Goal: Task Accomplishment & Management: Manage account settings

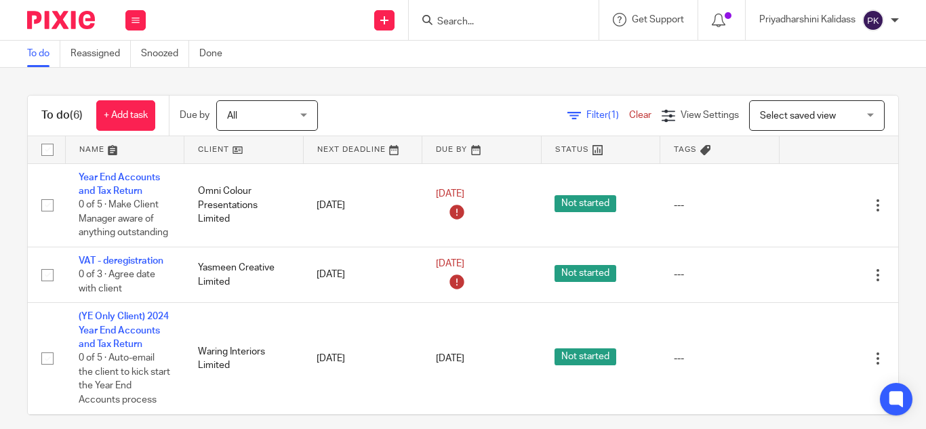
click at [887, 18] on div "Priyadharshini Kalidass" at bounding box center [829, 20] width 140 height 22
click at [837, 50] on span "My profile" at bounding box center [842, 53] width 42 height 9
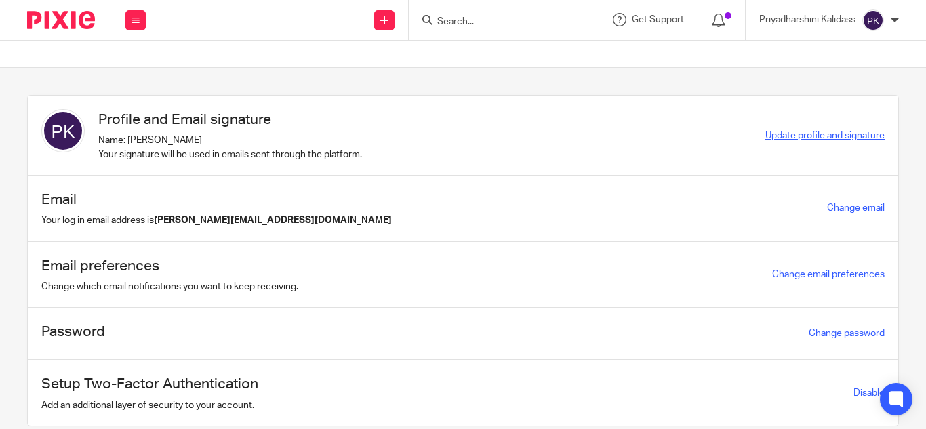
click at [812, 131] on span "Update profile and signature" at bounding box center [824, 135] width 119 height 9
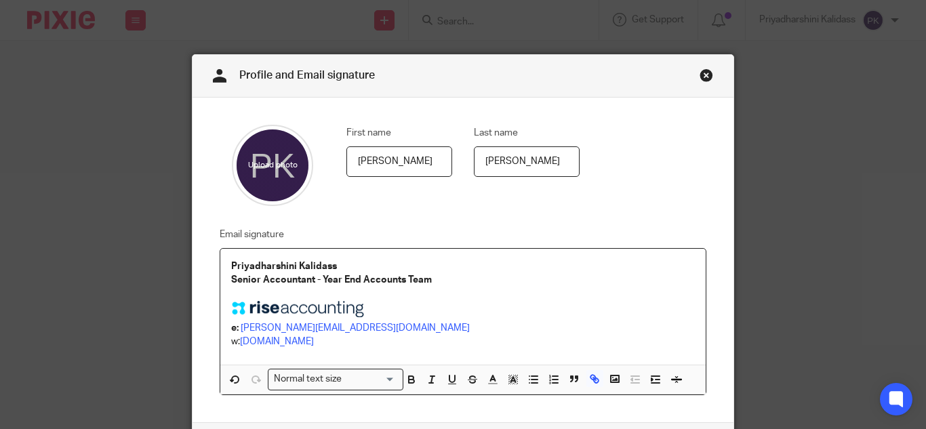
click at [297, 321] on p "e: priyadharshini@riseaccounting.co.uk" at bounding box center [462, 328] width 463 height 14
click at [408, 314] on p at bounding box center [462, 311] width 463 height 20
click at [222, 258] on div "Priyadharshini Kalidass Senior Accountant - Year End Accounts Team e: priya@ris…" at bounding box center [462, 307] width 485 height 117
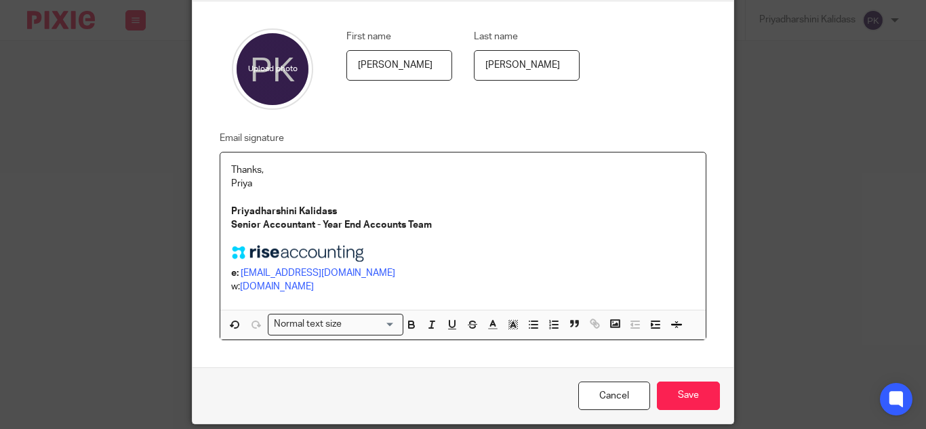
scroll to position [99, 0]
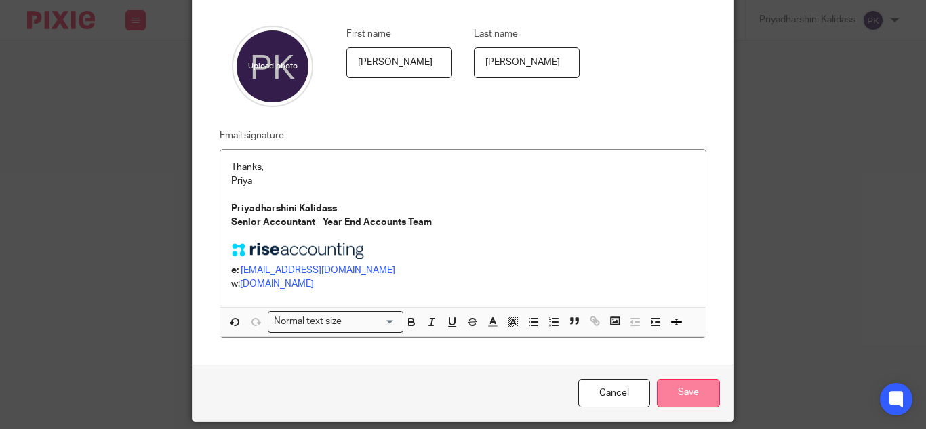
click at [677, 391] on input "Save" at bounding box center [688, 393] width 63 height 29
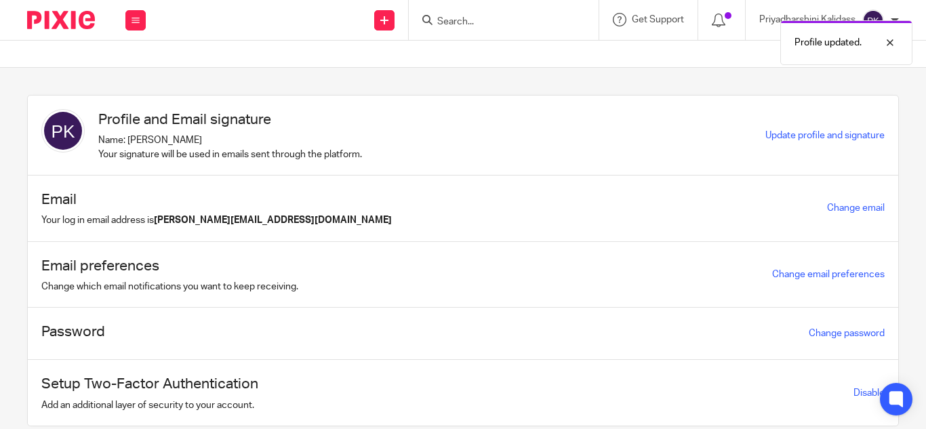
click at [835, 203] on div "Change email" at bounding box center [856, 208] width 58 height 16
click at [835, 205] on link "Change email" at bounding box center [856, 207] width 58 height 9
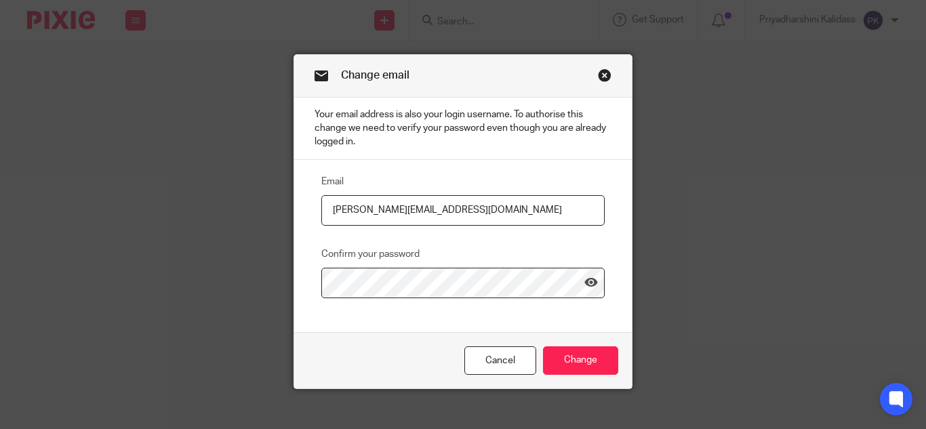
click at [386, 210] on input "[PERSON_NAME][EMAIL_ADDRESS][DOMAIN_NAME]" at bounding box center [462, 210] width 283 height 30
type input "[EMAIL_ADDRESS][DOMAIN_NAME]"
click at [571, 352] on input "Change" at bounding box center [580, 360] width 75 height 29
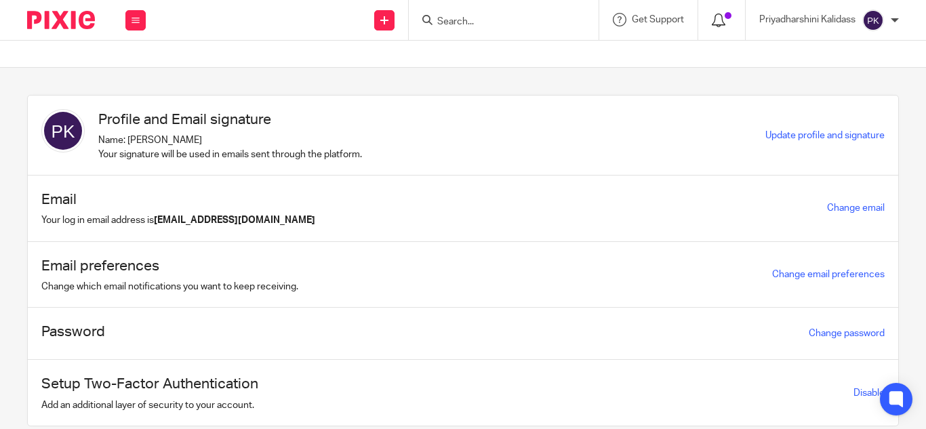
click at [718, 21] on icon at bounding box center [718, 21] width 14 height 14
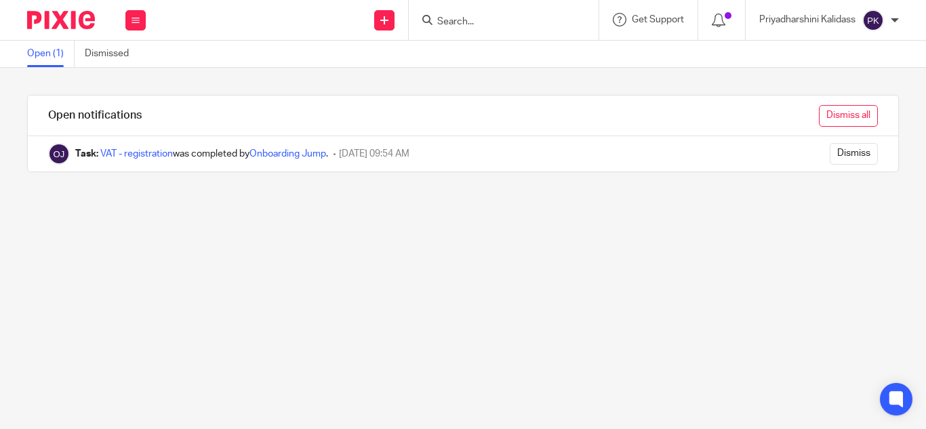
click at [819, 112] on input "Dismiss all" at bounding box center [848, 116] width 59 height 22
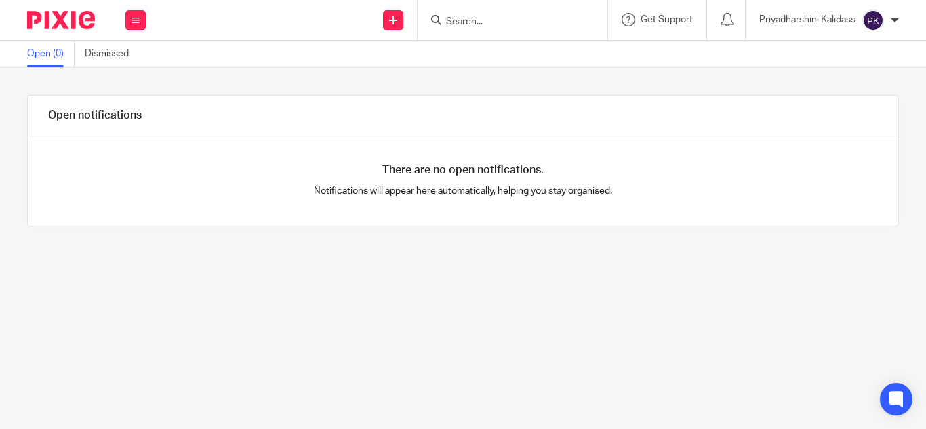
click at [900, 19] on div "[PERSON_NAME] My profile Email integration Logout" at bounding box center [828, 20] width 167 height 40
click at [888, 23] on div "Priyadharshini Kalidass" at bounding box center [829, 20] width 140 height 22
click at [856, 73] on span "Email integration" at bounding box center [856, 73] width 70 height 9
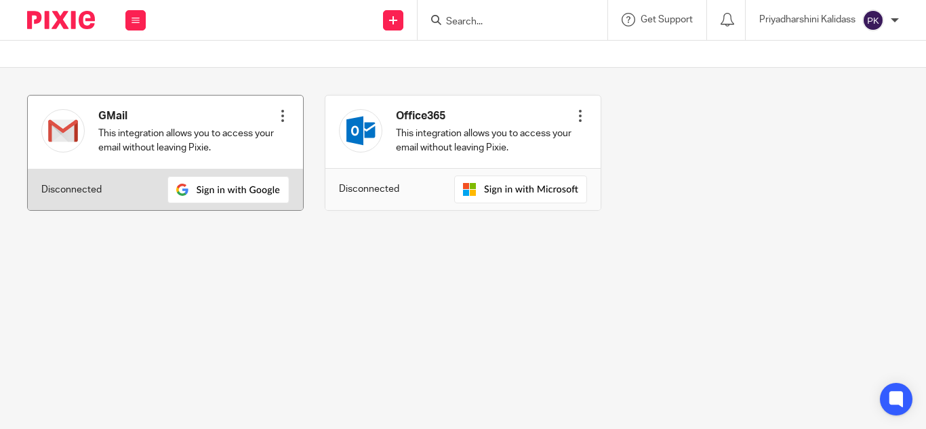
click at [276, 122] on div at bounding box center [283, 116] width 14 height 14
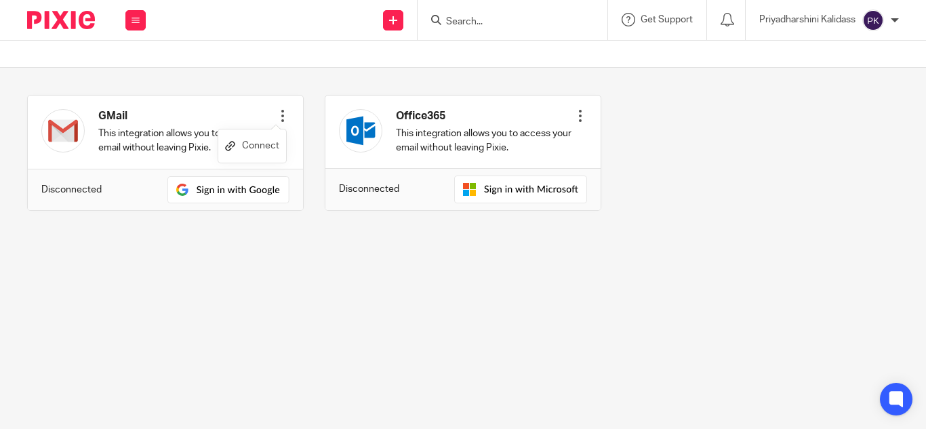
click at [260, 142] on link "Connect" at bounding box center [252, 146] width 54 height 20
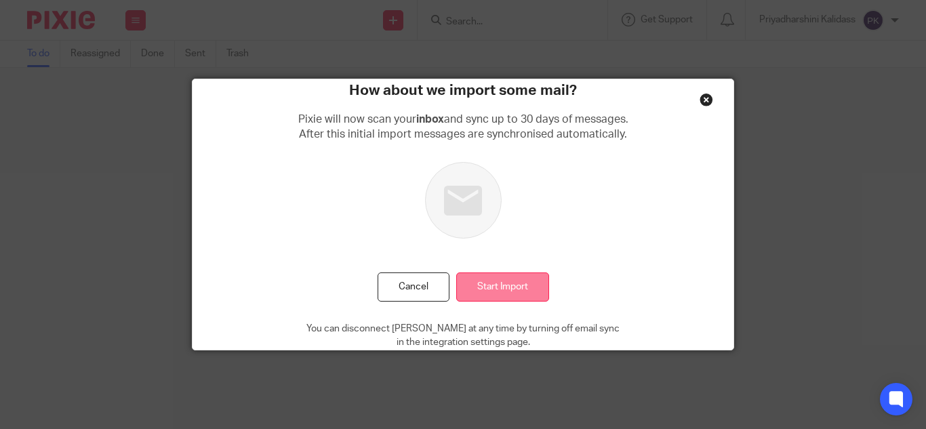
click at [502, 293] on input "Start Import" at bounding box center [502, 286] width 93 height 29
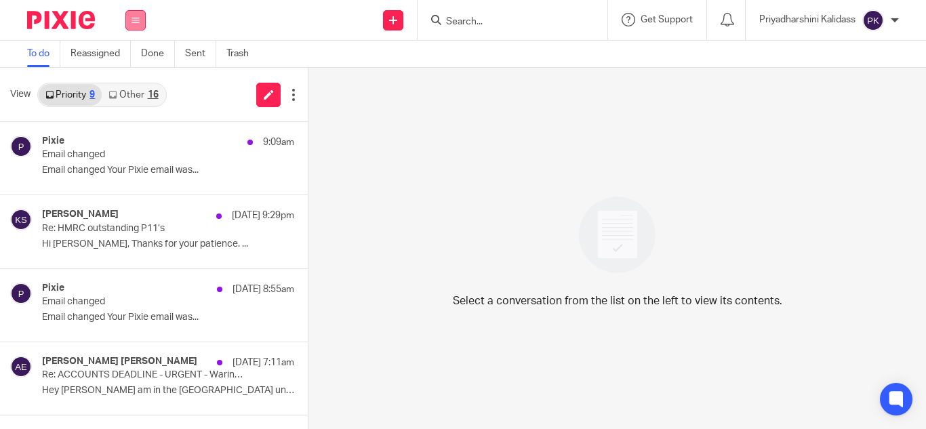
click at [131, 23] on button at bounding box center [135, 20] width 20 height 20
click at [134, 62] on link "Work" at bounding box center [128, 62] width 22 height 9
